Goal: Information Seeking & Learning: Understand process/instructions

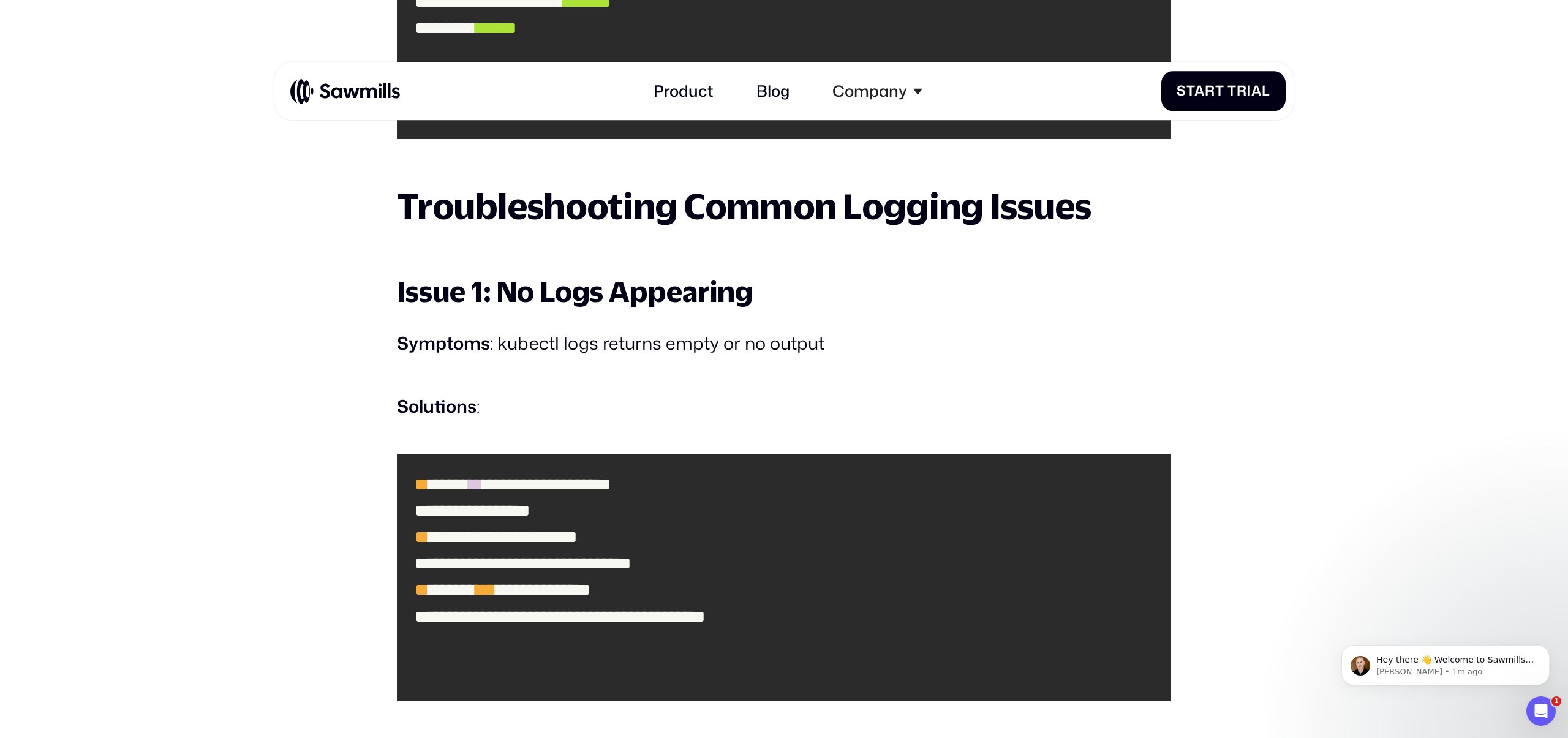
scroll to position [9058, 0]
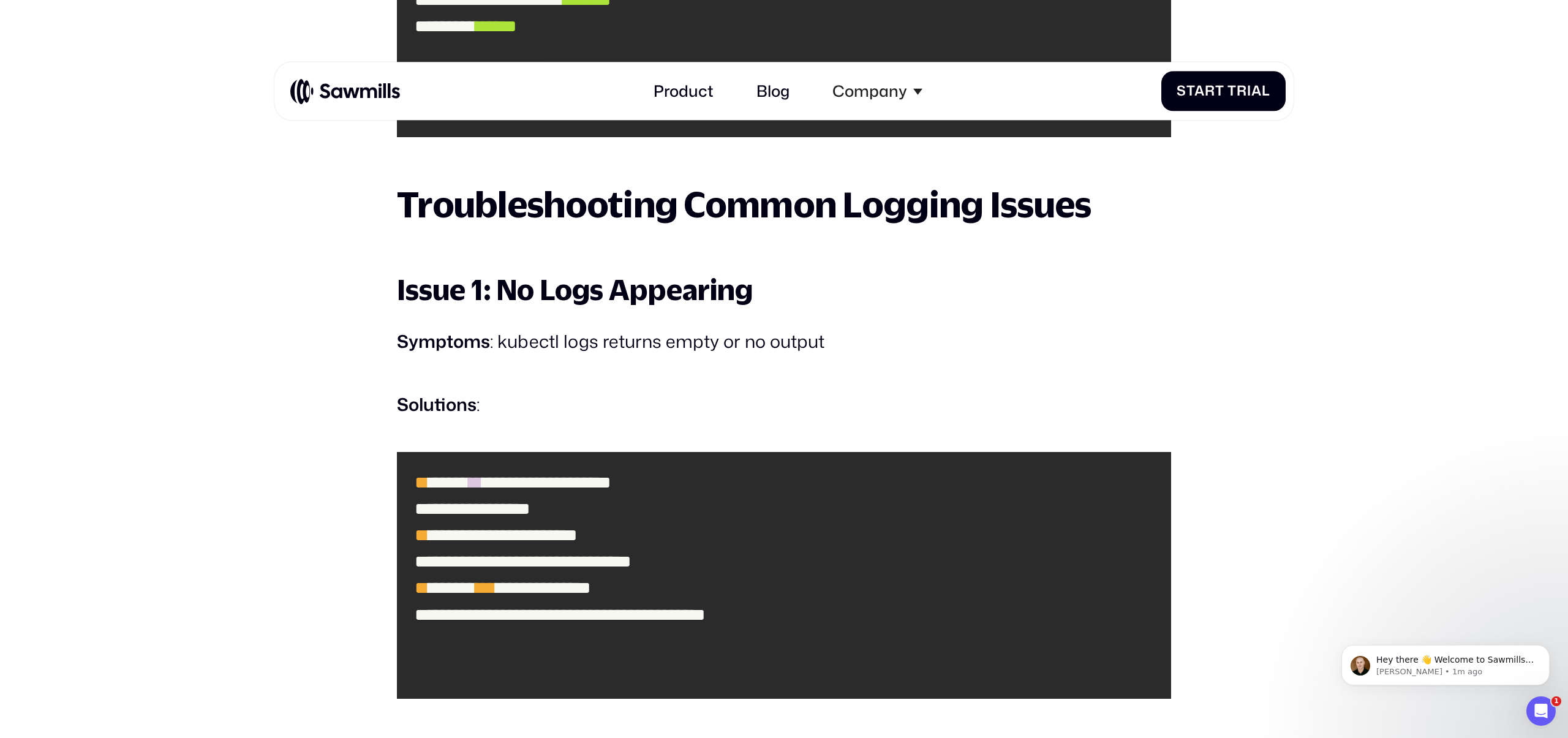
click at [809, 222] on h2 "Troubleshooting Common Logging Issues" at bounding box center [784, 204] width 774 height 39
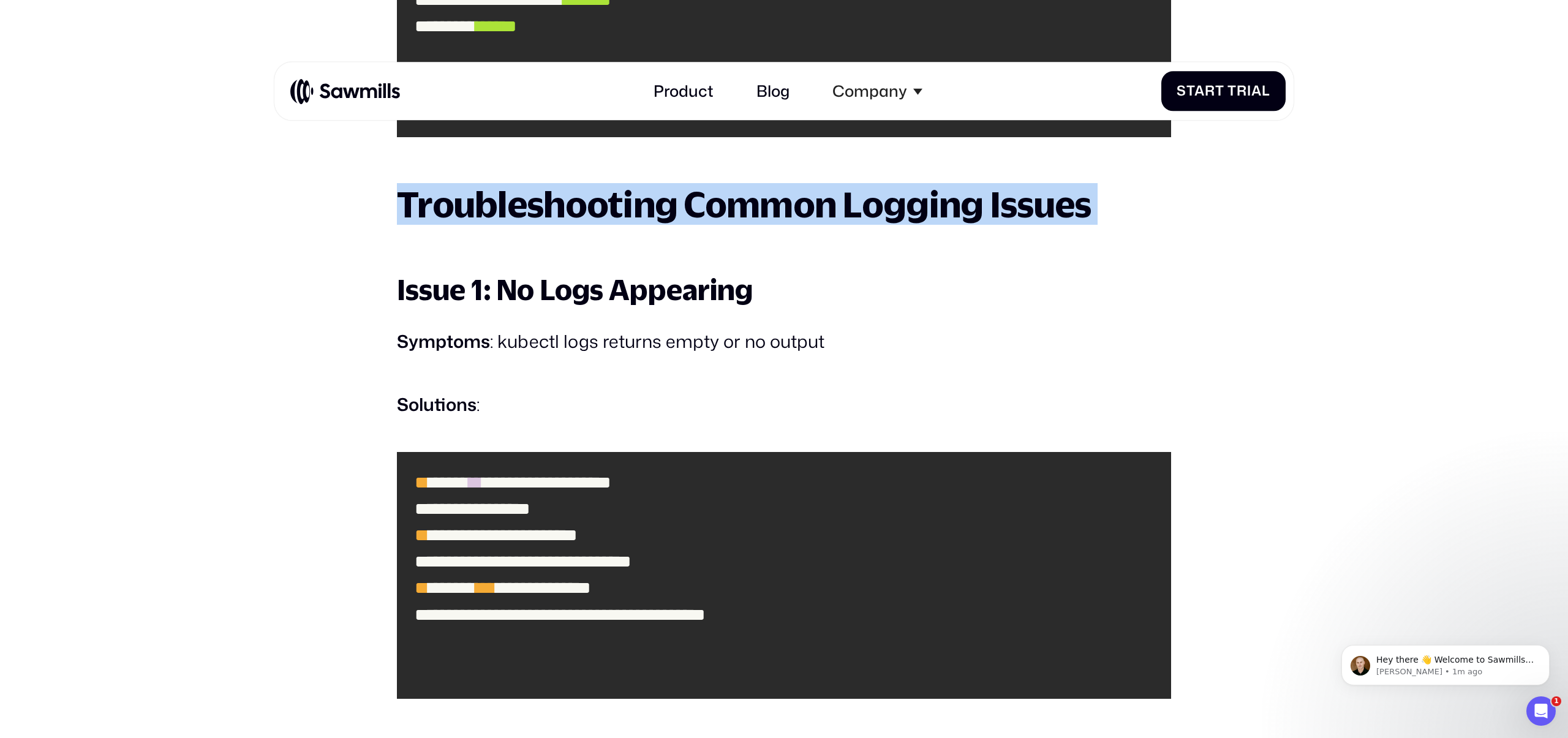
click at [809, 222] on h2 "Troubleshooting Common Logging Issues" at bounding box center [784, 204] width 774 height 39
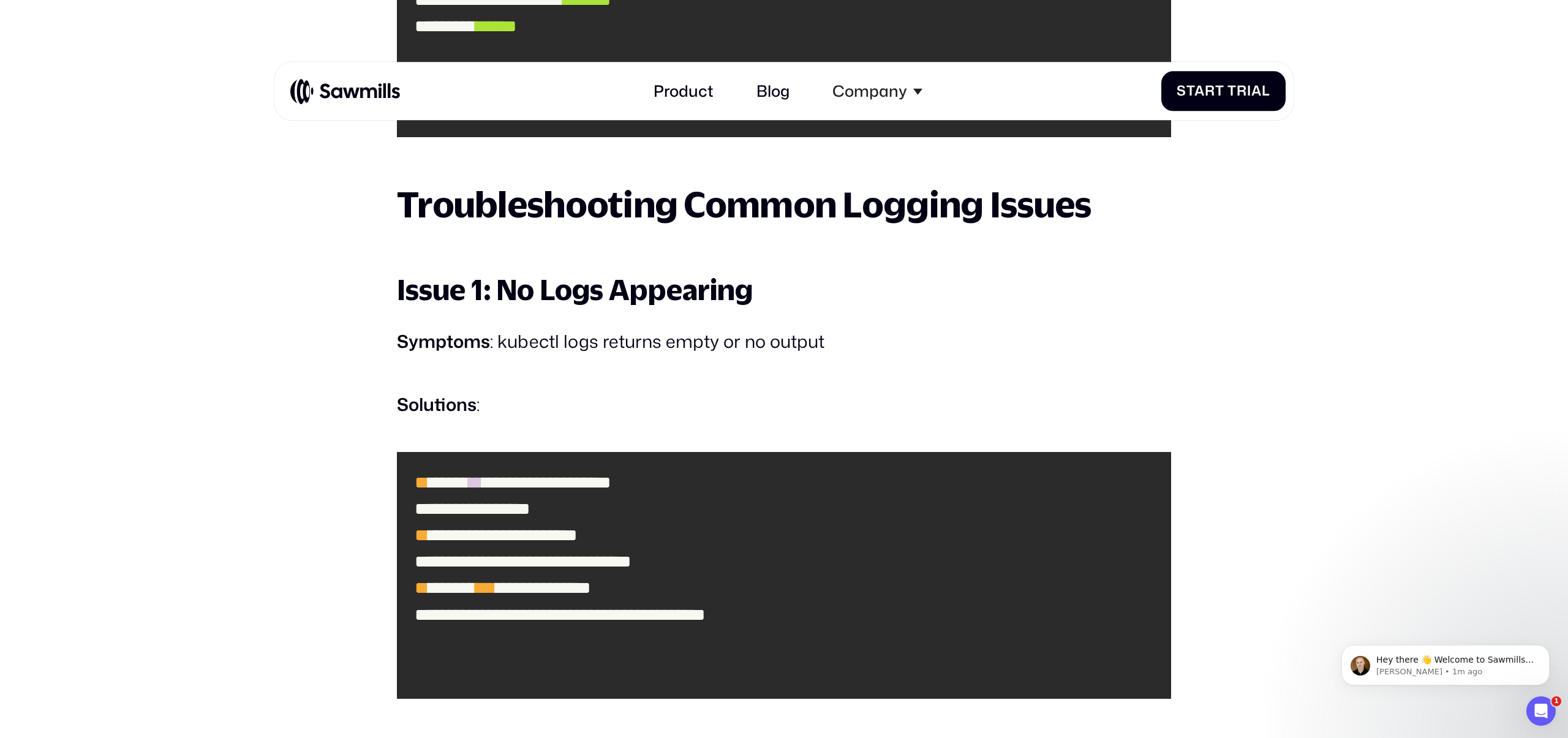
click at [711, 301] on h3 "Issue 1: No Logs Appearing" at bounding box center [784, 289] width 774 height 37
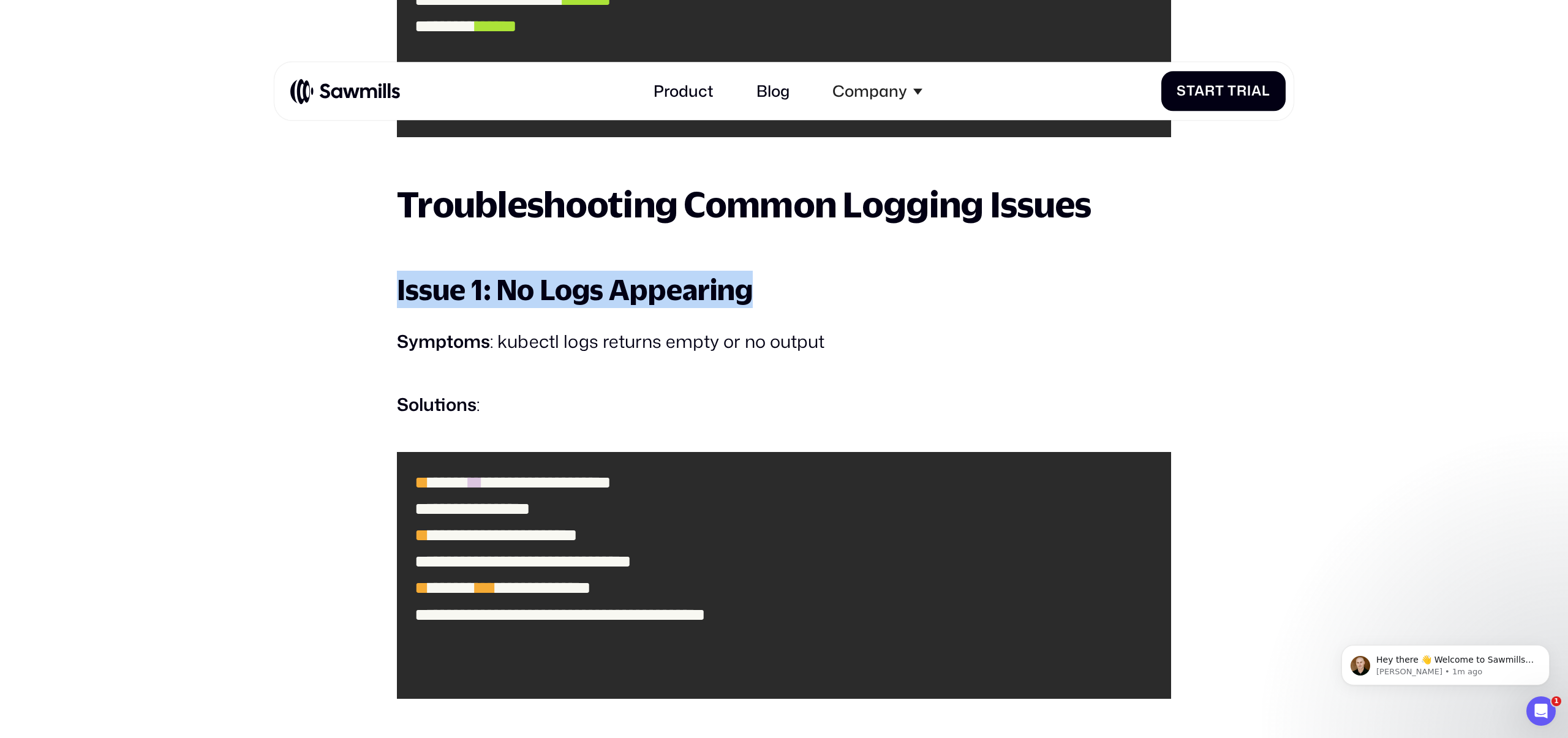
click at [711, 301] on h3 "Issue 1: No Logs Appearing" at bounding box center [784, 289] width 774 height 37
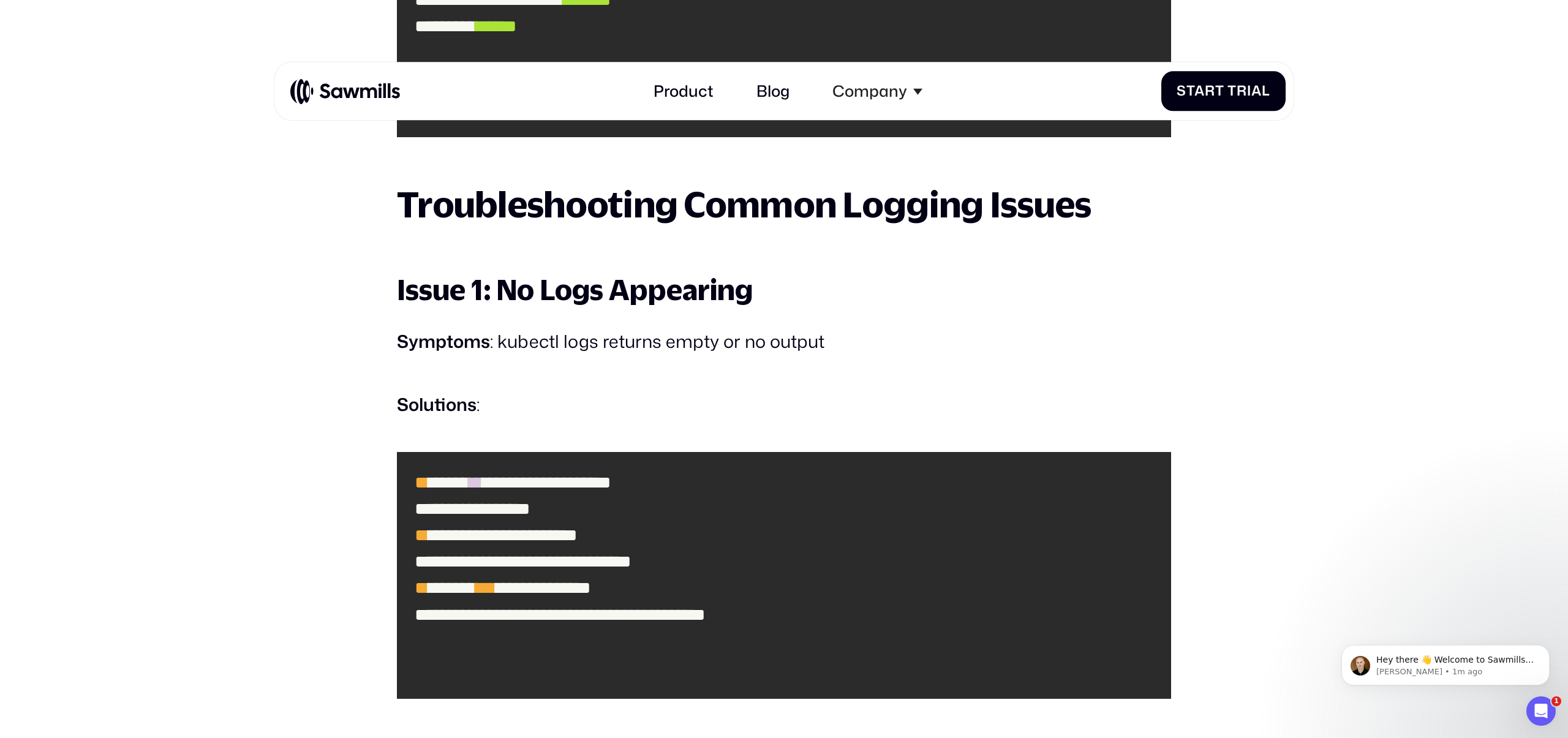
click at [576, 346] on p "Symptoms : kubectl logs returns empty or no output" at bounding box center [784, 341] width 774 height 32
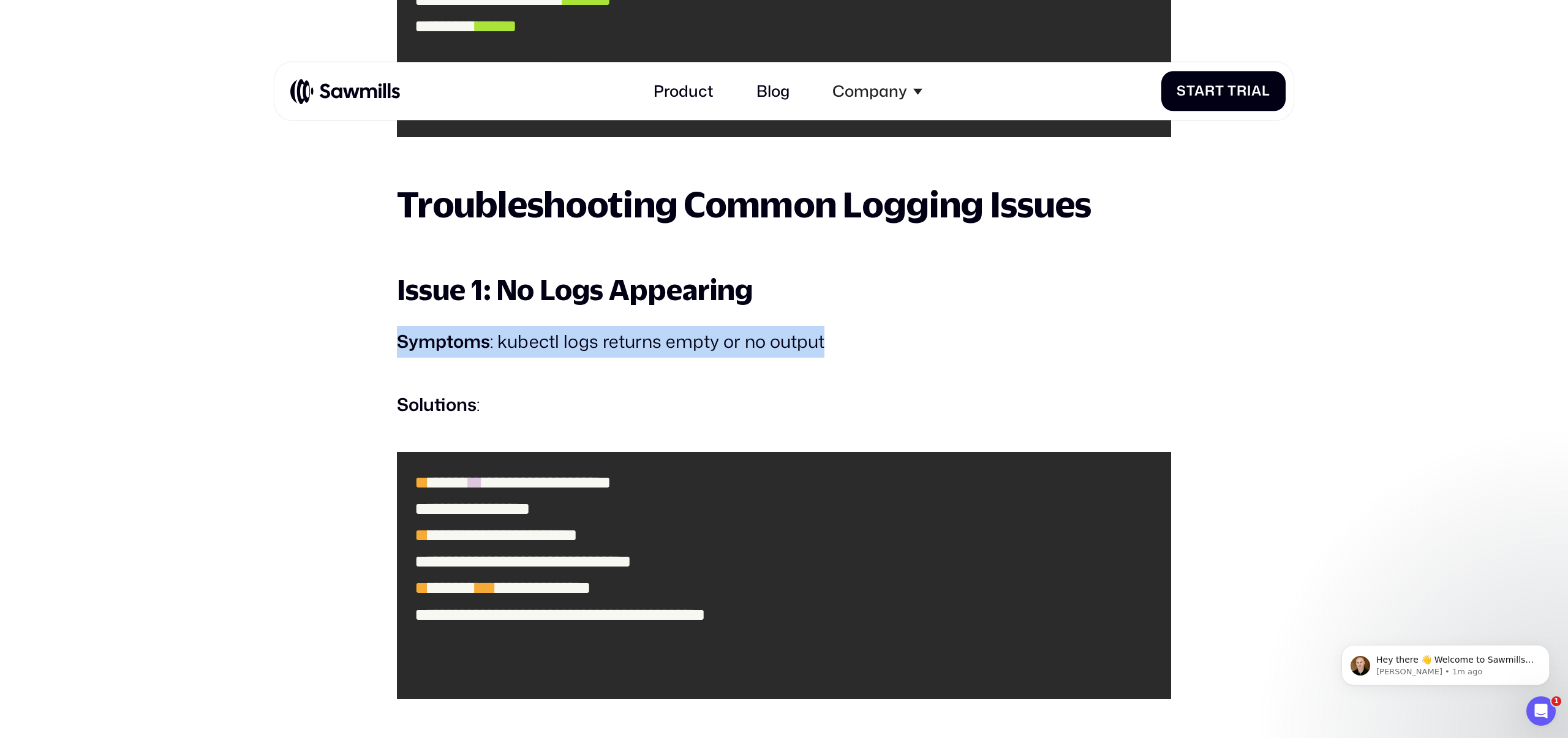
click at [576, 346] on p "Symptoms : kubectl logs returns empty or no output" at bounding box center [784, 341] width 774 height 32
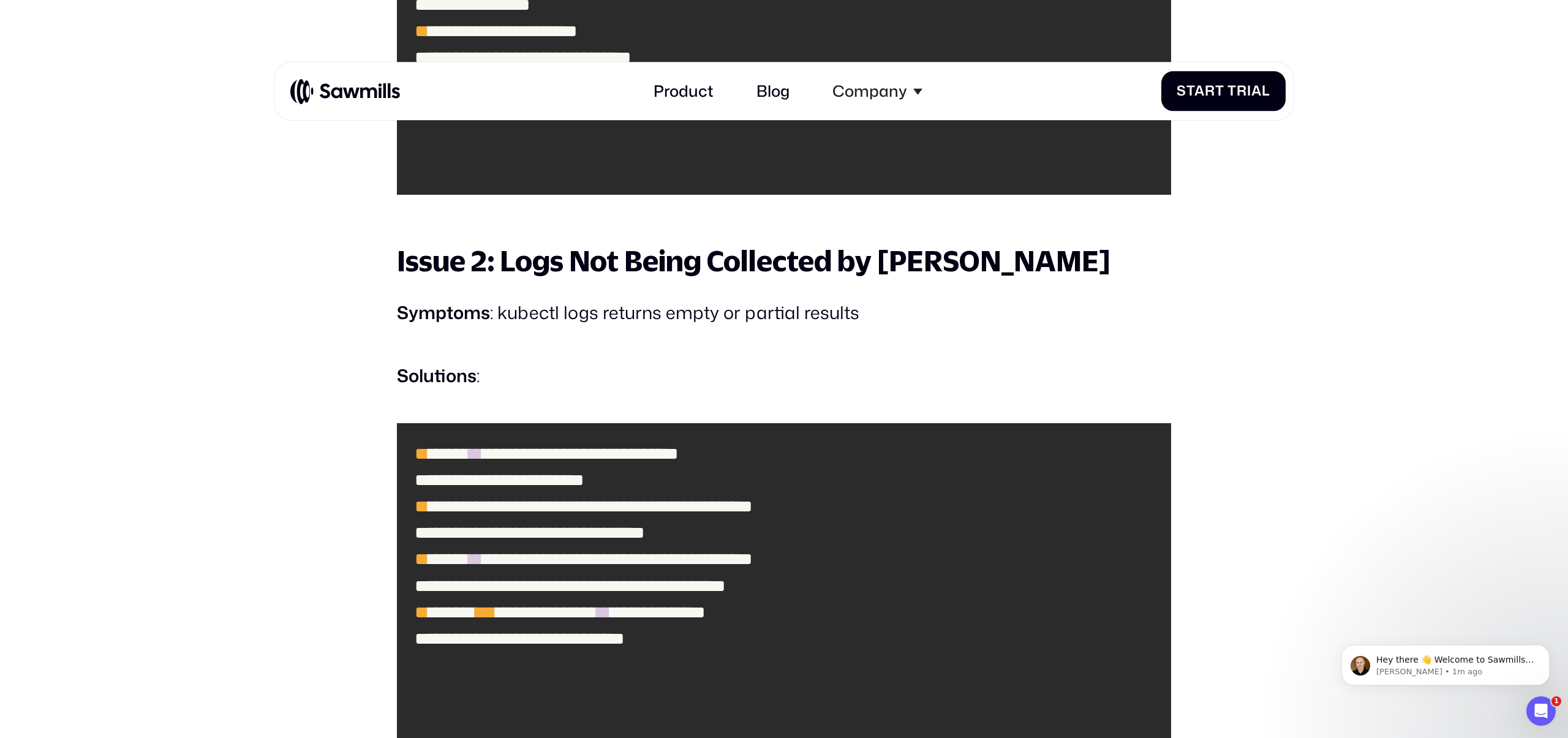
scroll to position [9564, 0]
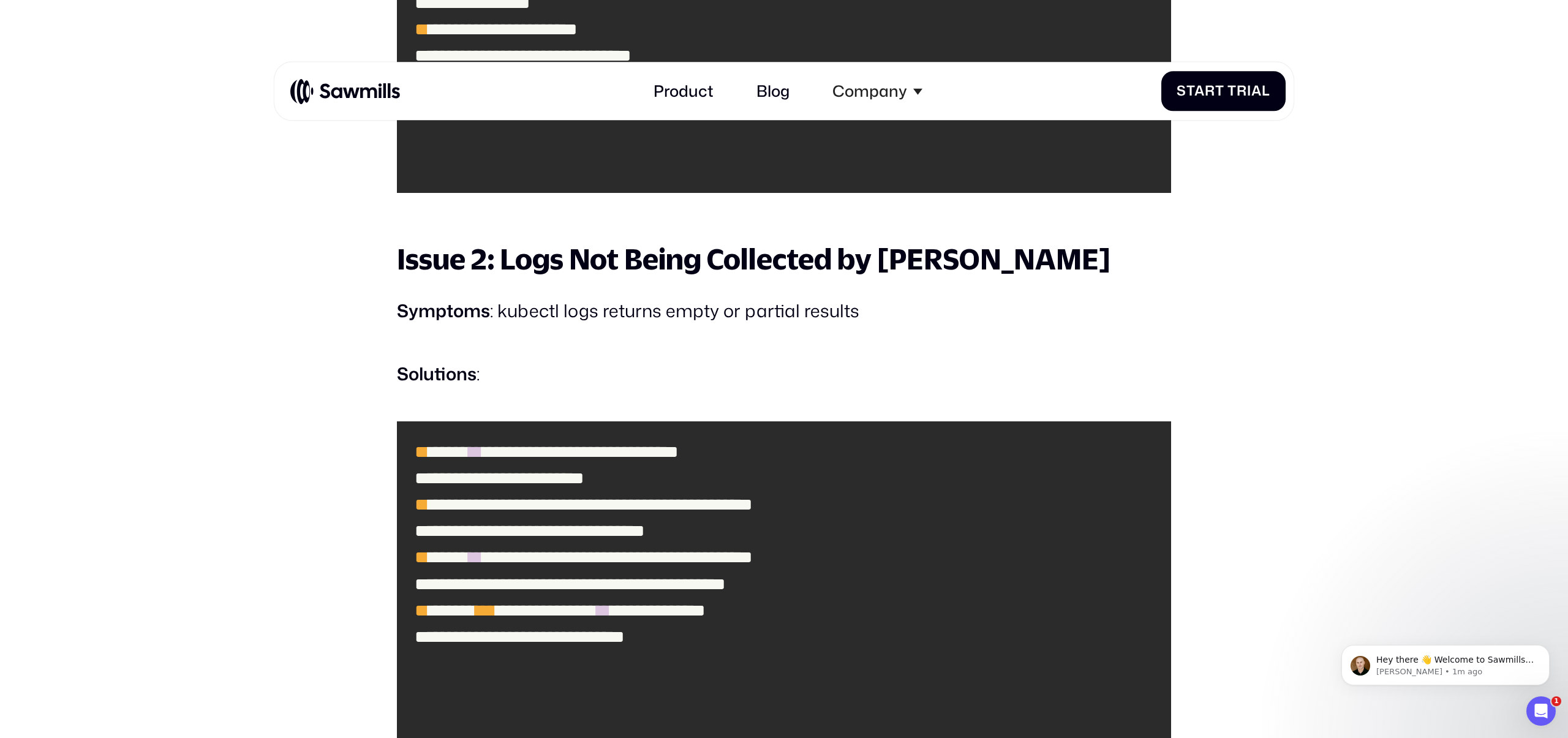
click at [627, 316] on p "Symptoms : kubectl logs returns empty or partial results" at bounding box center [784, 311] width 774 height 32
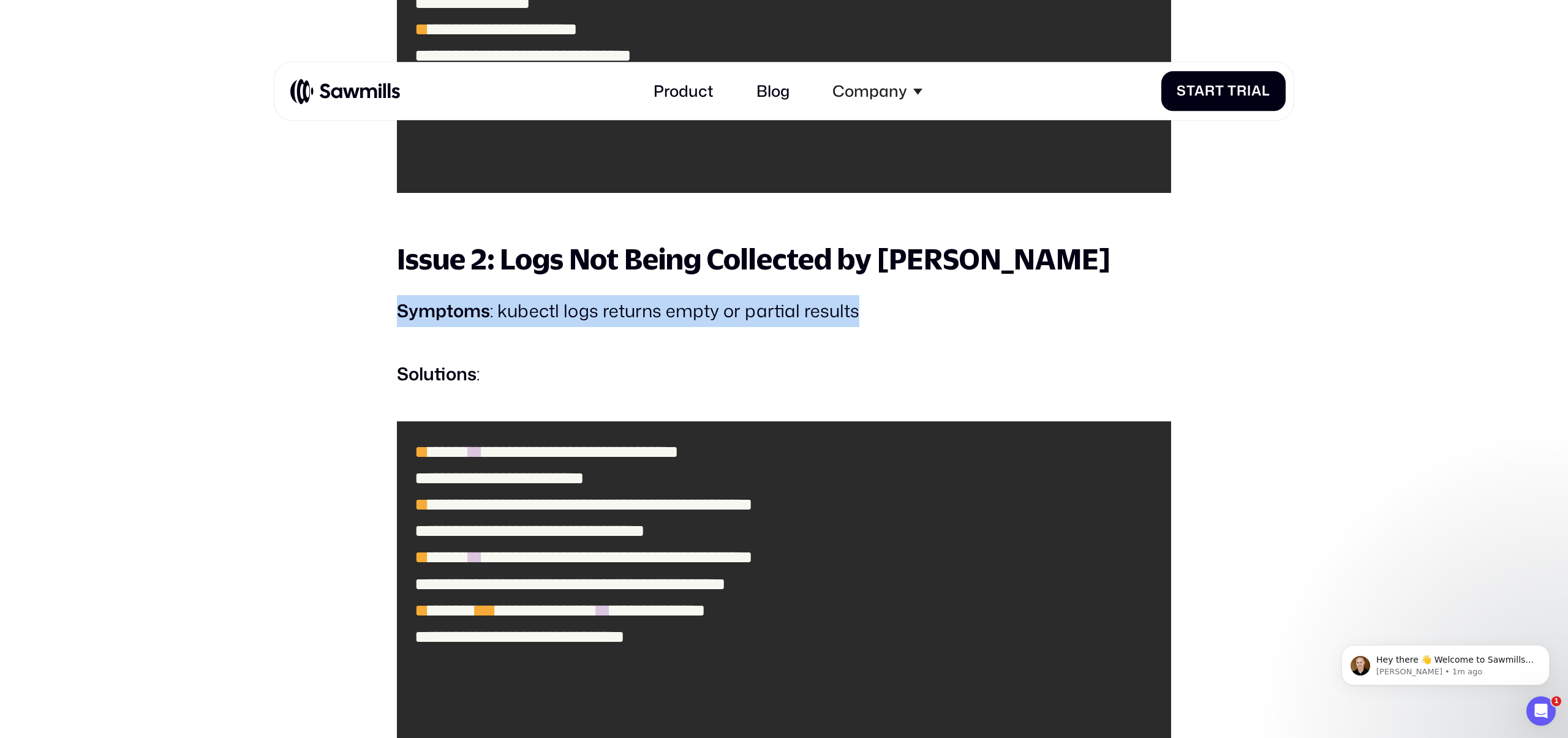
click at [627, 316] on p "Symptoms : kubectl logs returns empty or partial results" at bounding box center [784, 311] width 774 height 32
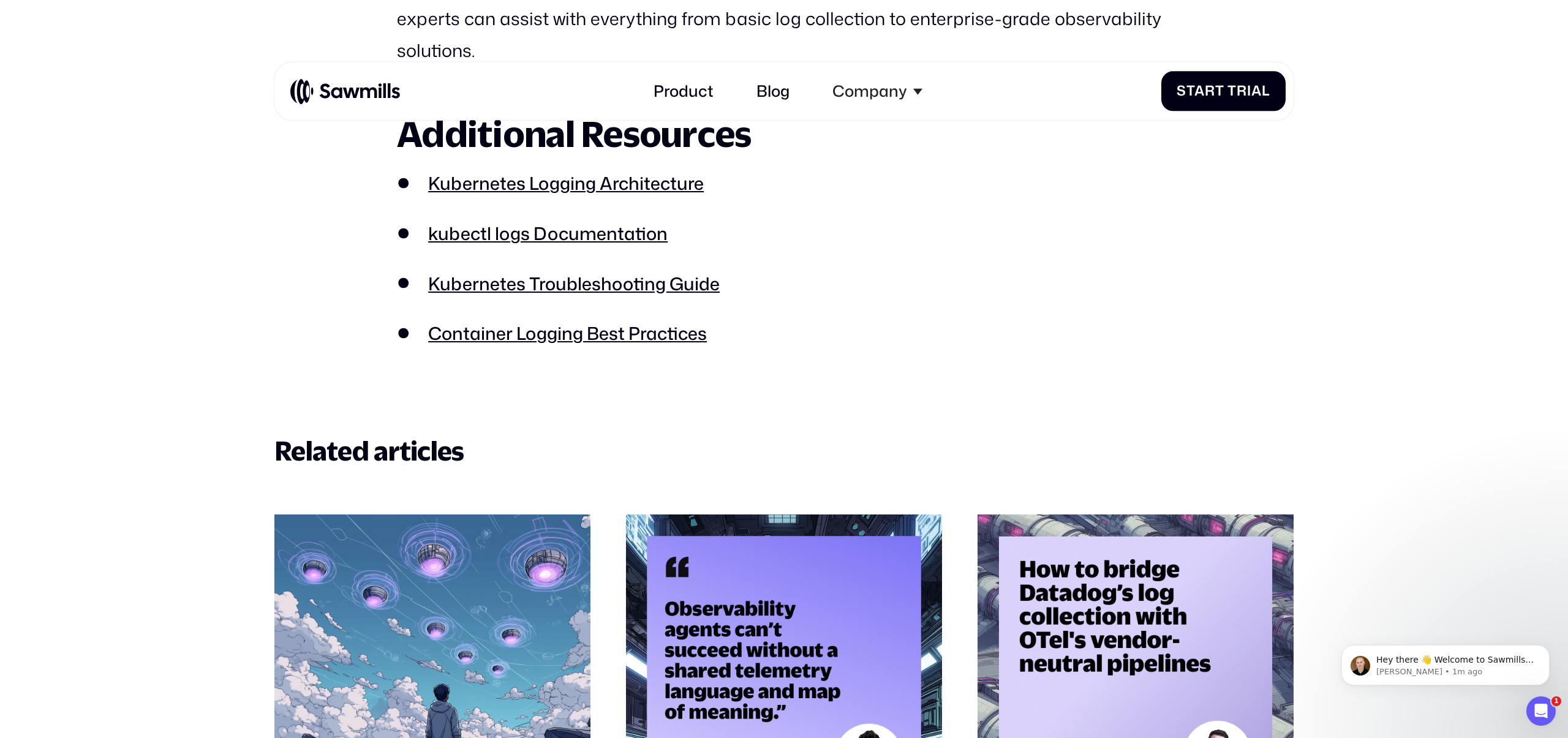
scroll to position [13017, 0]
